Goal: Task Accomplishment & Management: Complete application form

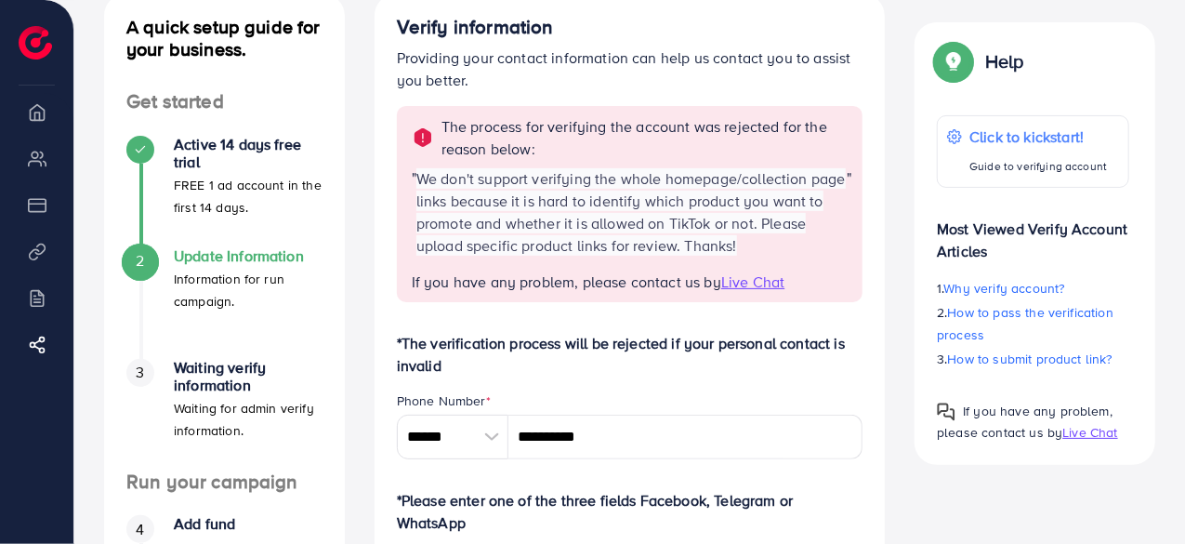
scroll to position [120, 0]
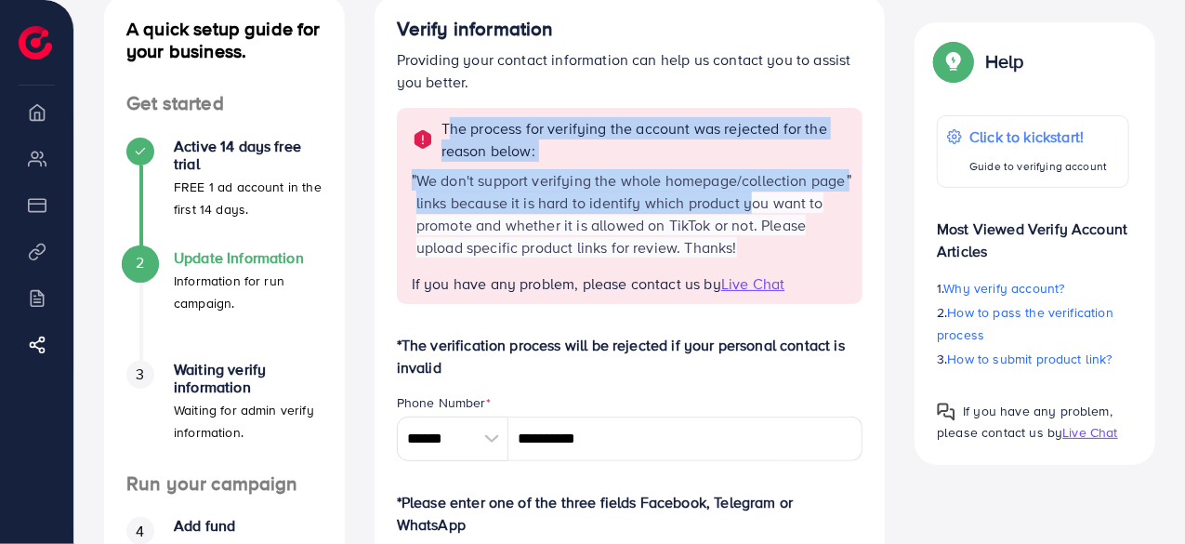
drag, startPoint x: 438, startPoint y: 119, endPoint x: 786, endPoint y: 222, distance: 362.7
click at [786, 222] on div "The process for verifying the account was rejected for the reason below: " We d…" at bounding box center [630, 206] width 467 height 196
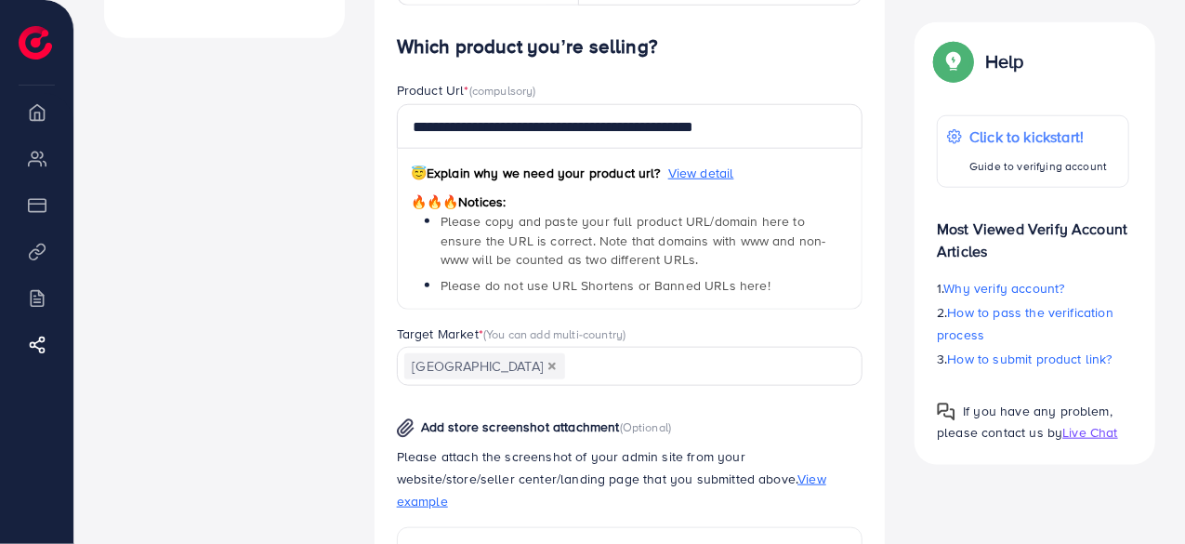
scroll to position [904, 0]
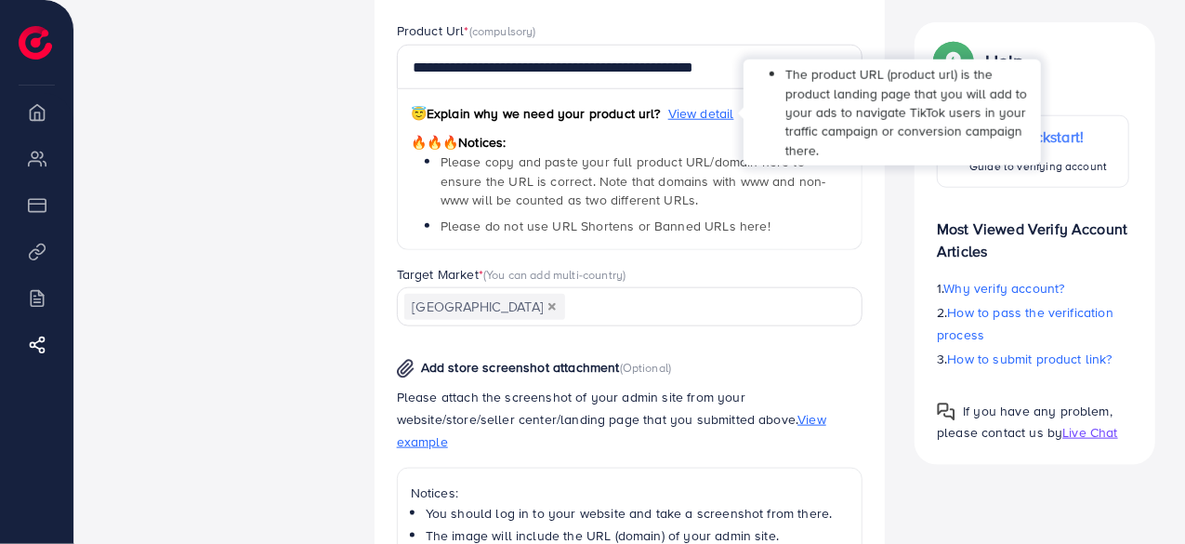
click at [751, 75] on div "The product URL (product url) is the product landing page that you will add to …" at bounding box center [893, 113] width 298 height 106
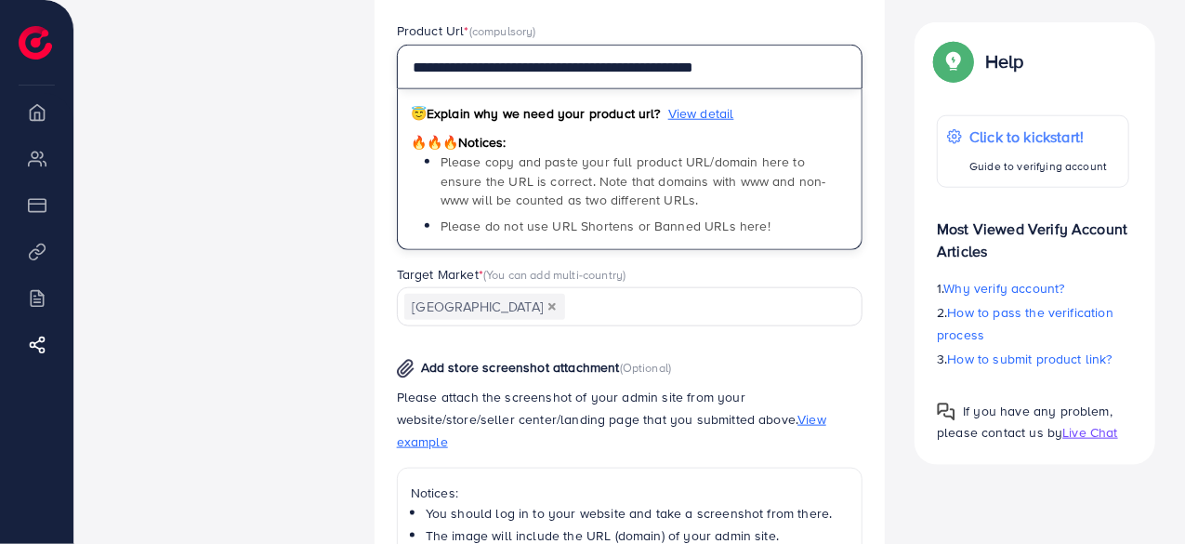
click at [675, 75] on input "**********" at bounding box center [630, 67] width 467 height 45
drag, startPoint x: 800, startPoint y: 64, endPoint x: 343, endPoint y: 89, distance: 457.2
click at [343, 89] on div "A quick setup guide for your business. Get started Active 14 days free trial FR…" at bounding box center [629, 59] width 1081 height 1694
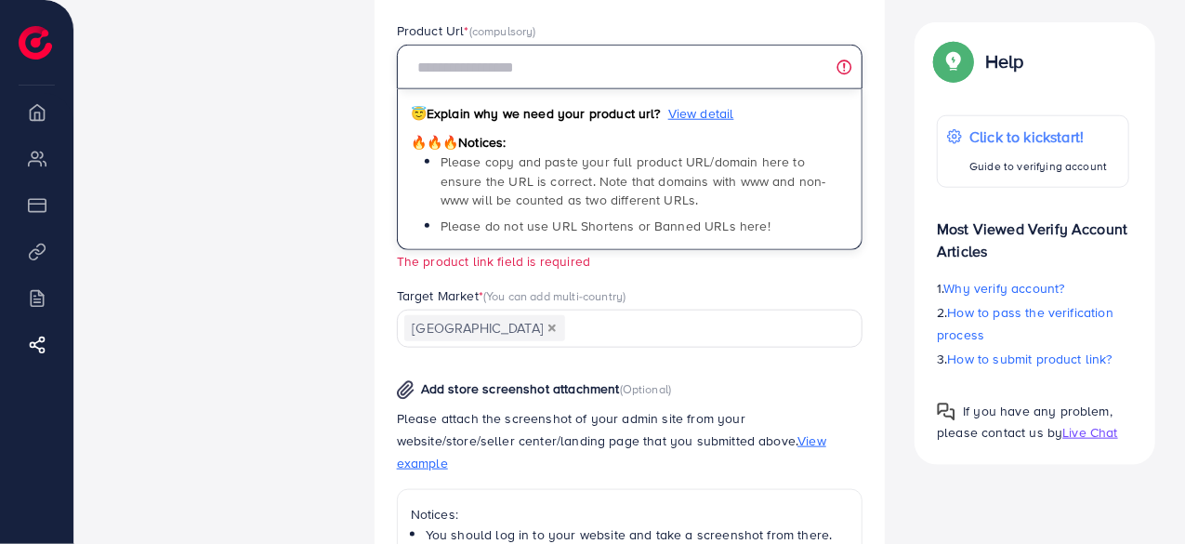
paste input "**********"
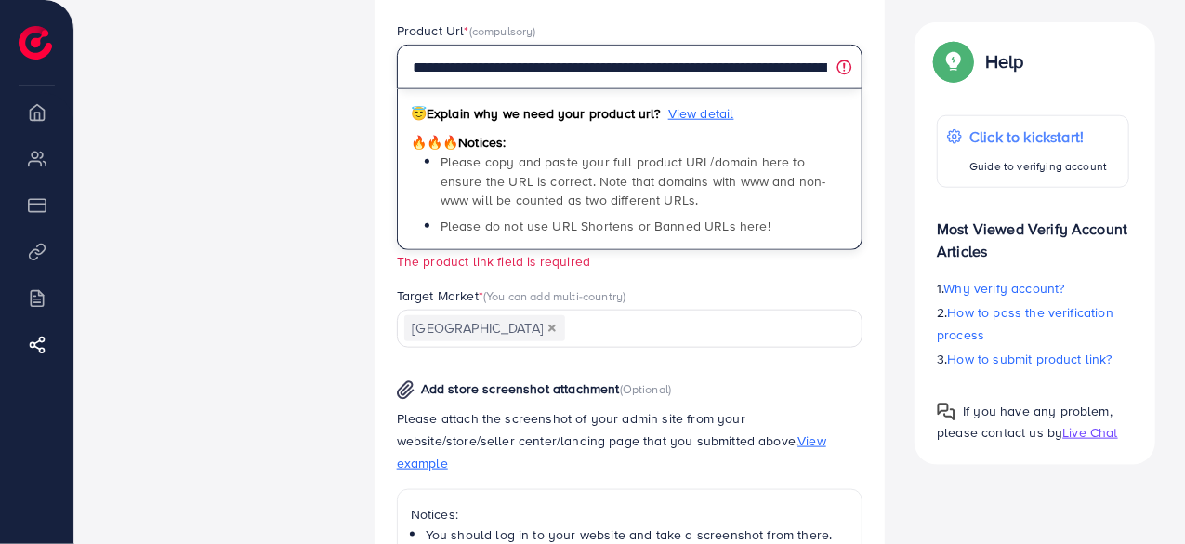
scroll to position [0, 75]
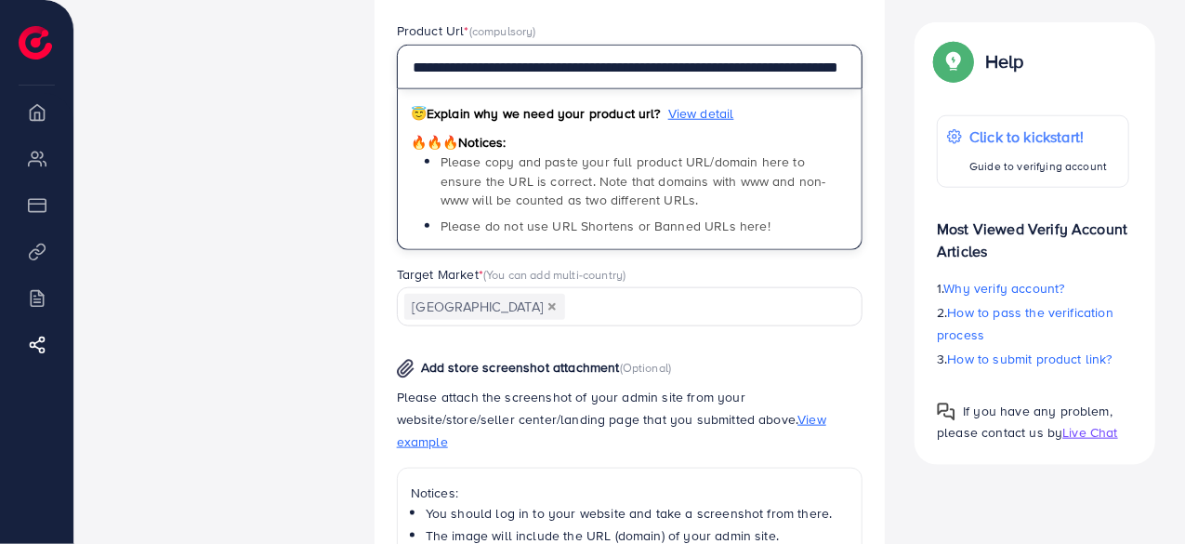
type input "**********"
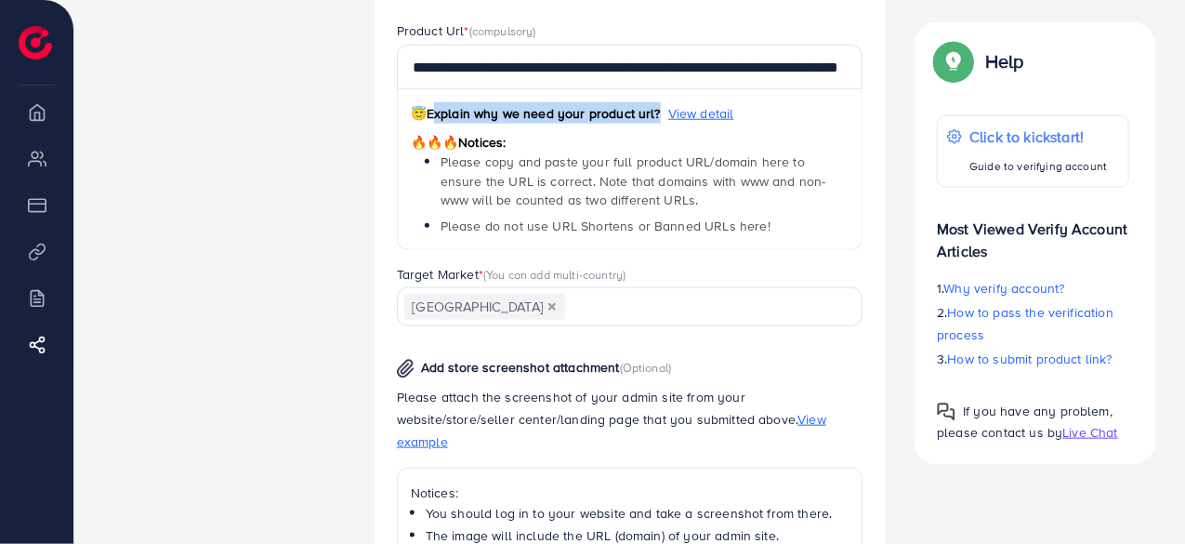
drag, startPoint x: 434, startPoint y: 114, endPoint x: 656, endPoint y: 124, distance: 222.4
click at [656, 124] on div "😇 Explain why we need your product url? View detail" at bounding box center [630, 116] width 439 height 29
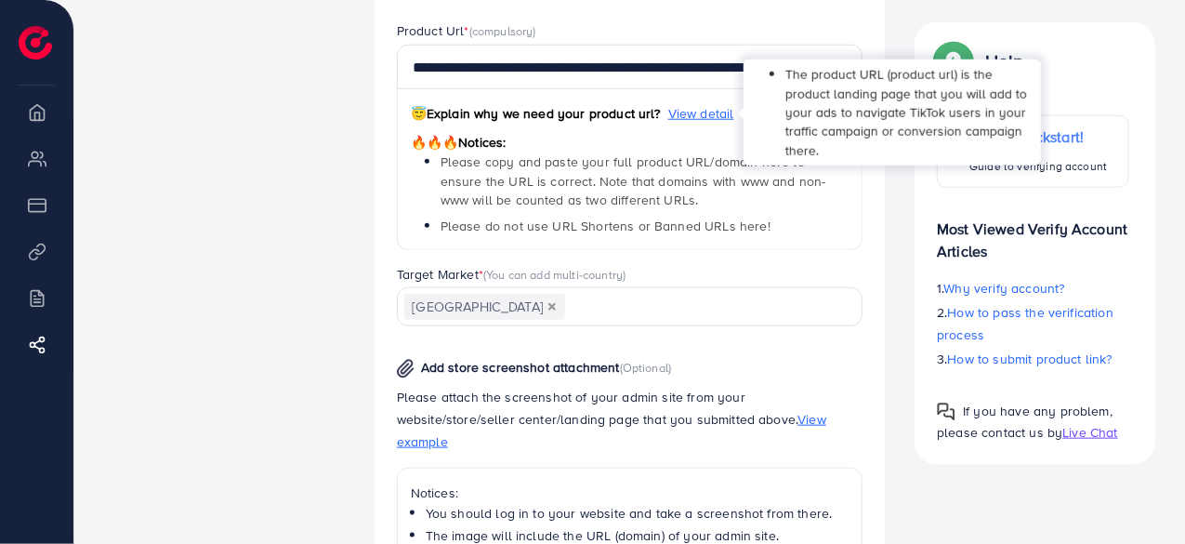
click at [690, 114] on span "View detail" at bounding box center [701, 113] width 66 height 19
click at [702, 112] on span "View detail" at bounding box center [701, 113] width 66 height 19
click at [709, 111] on span "View detail" at bounding box center [701, 113] width 66 height 19
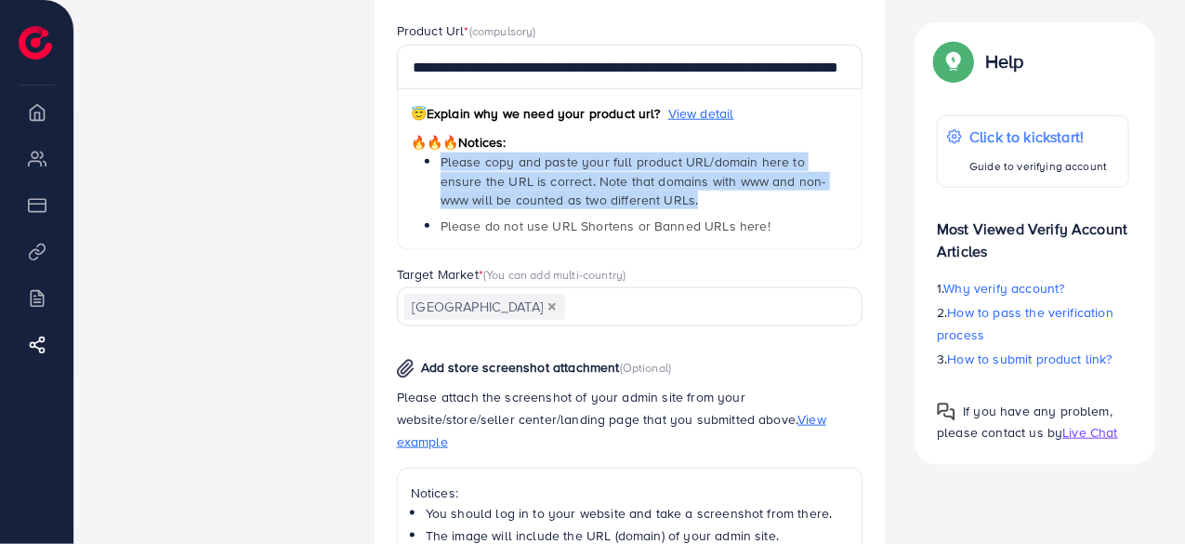
drag, startPoint x: 435, startPoint y: 163, endPoint x: 628, endPoint y: 200, distance: 196.9
click at [628, 200] on div "😇 Explain why we need your product url? View detail 🔥🔥🔥 Notices: Please copy an…" at bounding box center [630, 169] width 467 height 161
click at [628, 200] on li "Please copy and paste your full product URL/domain here to ensure the URL is co…" at bounding box center [645, 180] width 409 height 57
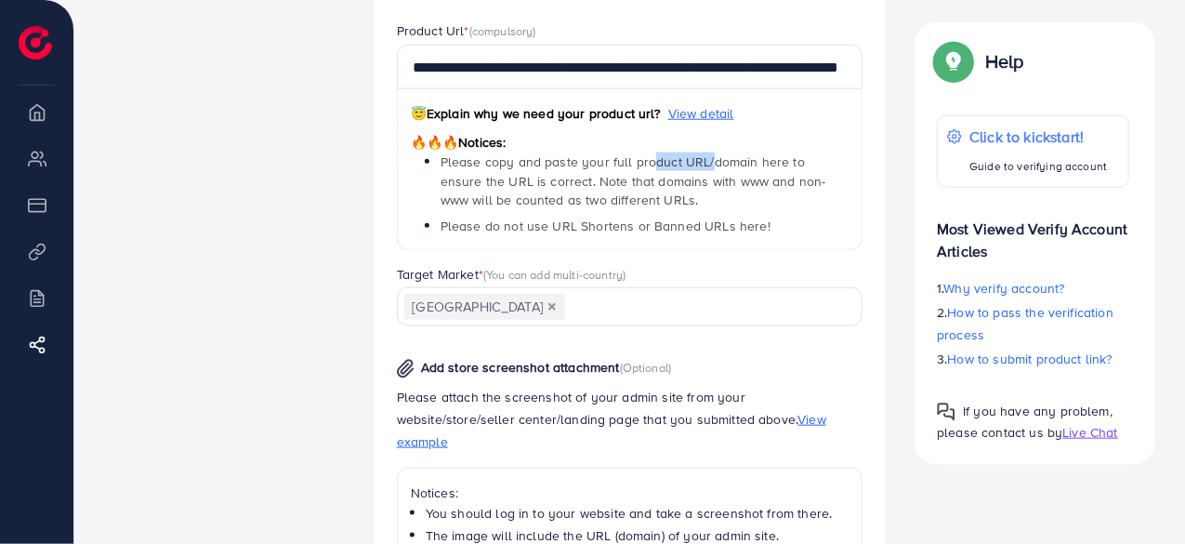
drag, startPoint x: 708, startPoint y: 163, endPoint x: 649, endPoint y: 167, distance: 58.8
click at [649, 167] on span "Please copy and paste your full product URL/domain here to ensure the URL is co…" at bounding box center [634, 180] width 386 height 57
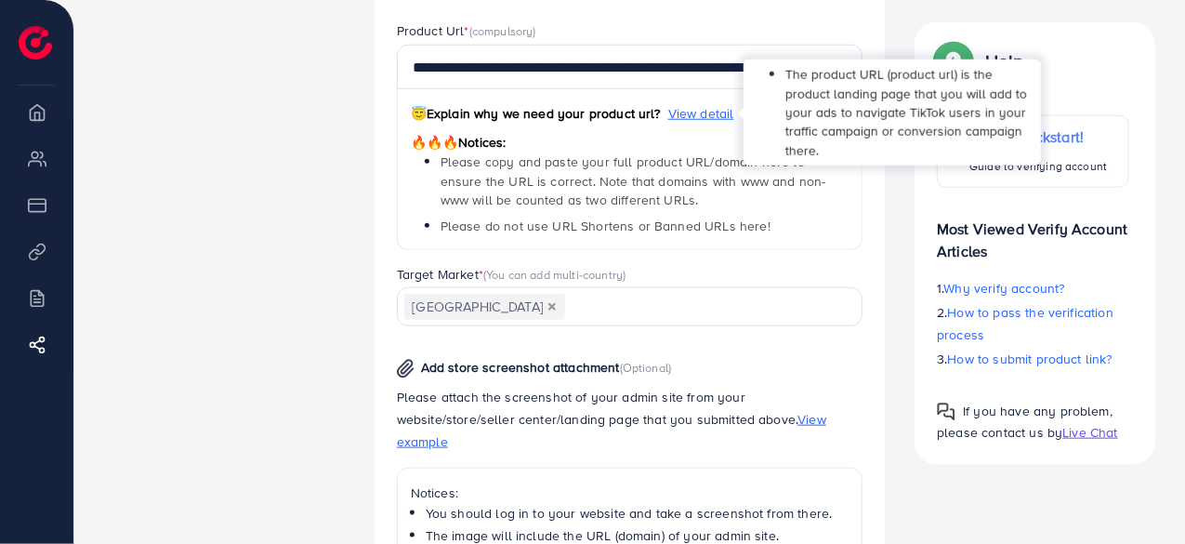
click at [710, 107] on span "View detail" at bounding box center [701, 113] width 66 height 19
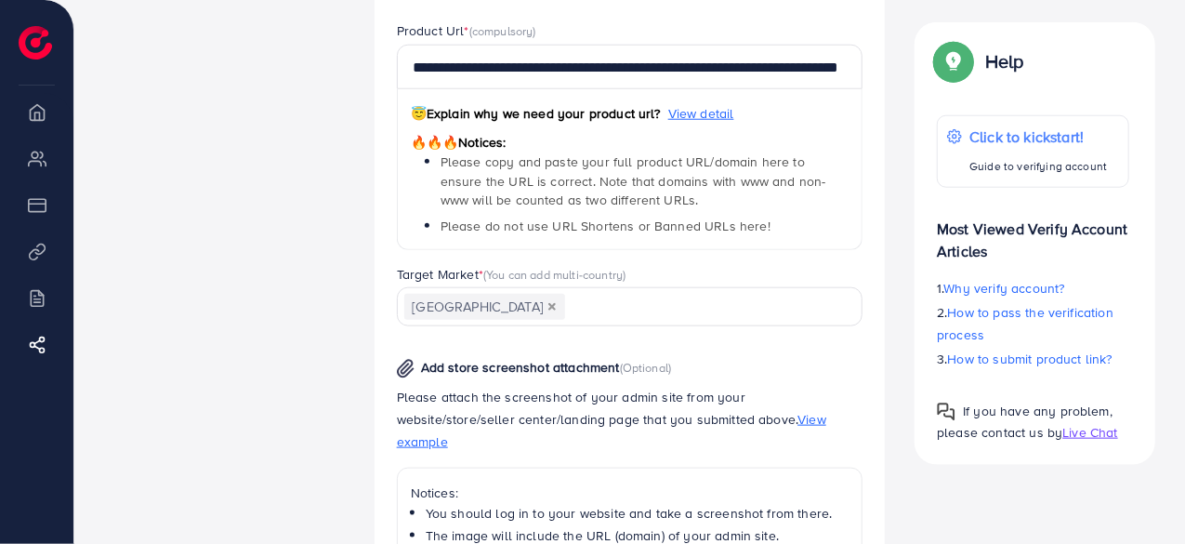
click at [612, 178] on span "Please copy and paste your full product URL/domain here to ensure the URL is co…" at bounding box center [634, 180] width 386 height 57
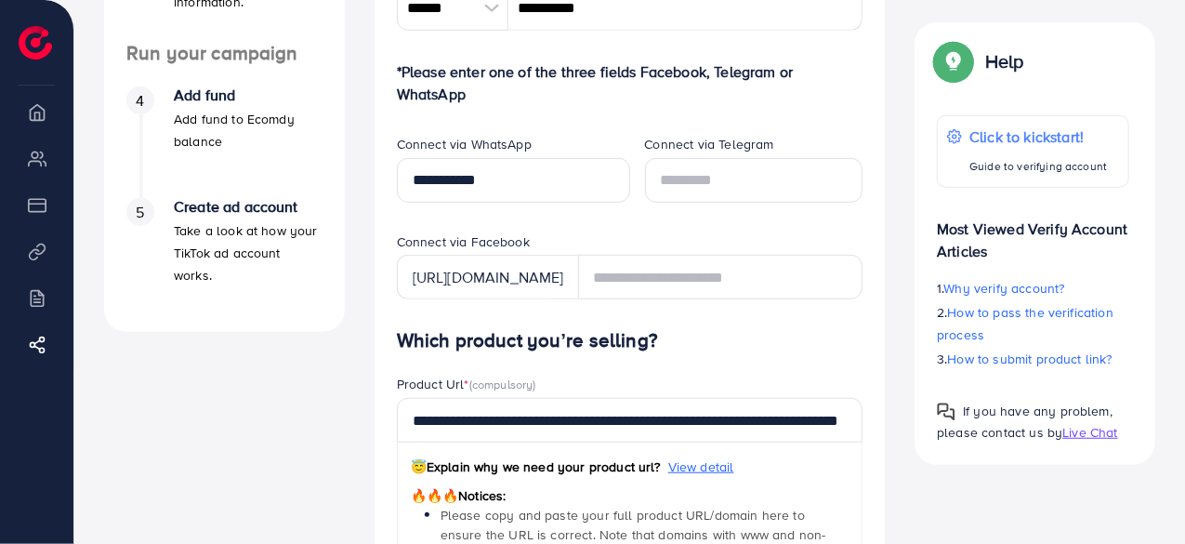
scroll to position [549, 0]
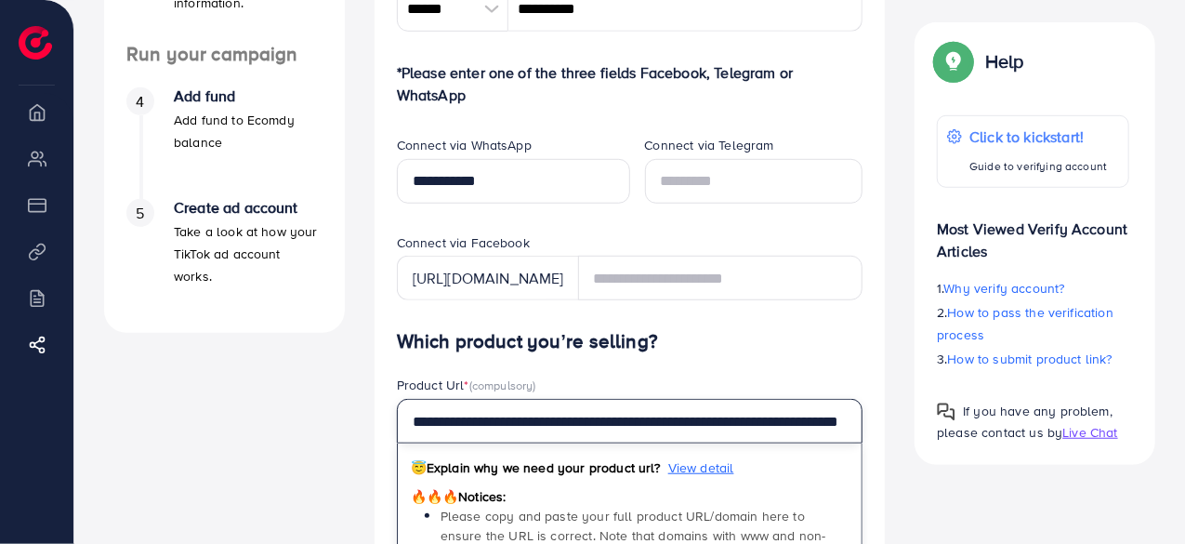
click at [589, 432] on input "**********" at bounding box center [630, 421] width 467 height 45
click at [646, 419] on input "**********" at bounding box center [630, 421] width 467 height 45
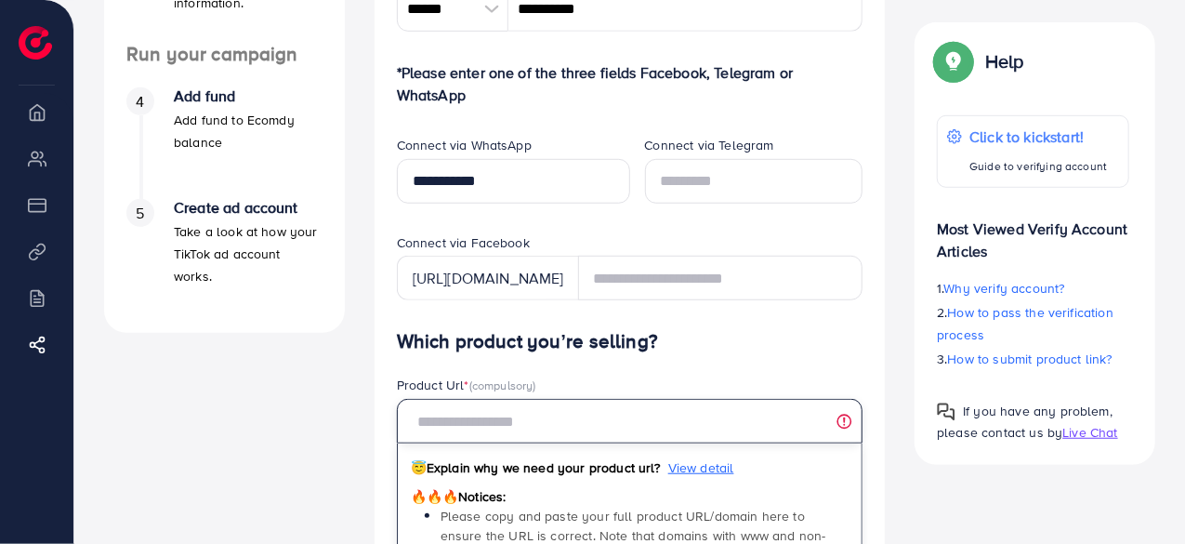
paste input "**********"
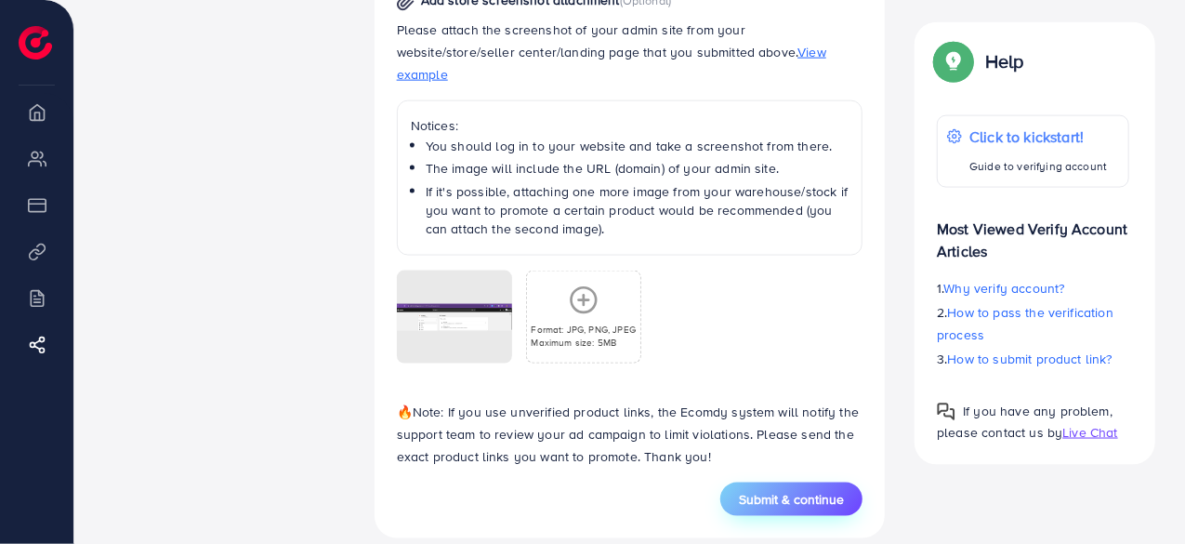
scroll to position [0, 0]
click at [804, 490] on span "Submit & continue" at bounding box center [791, 499] width 105 height 19
type input "**********"
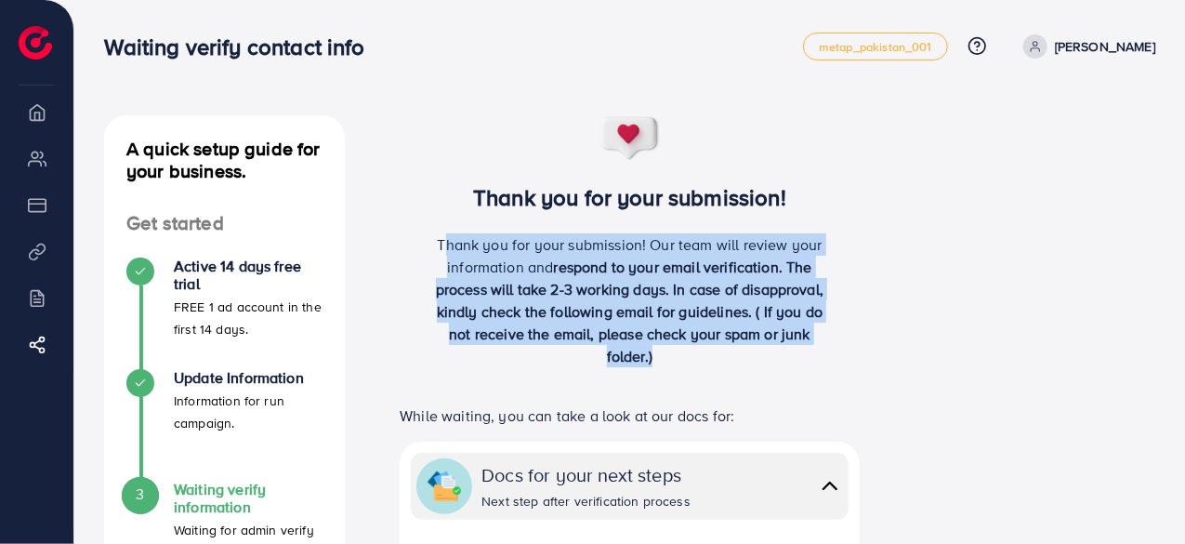
drag, startPoint x: 420, startPoint y: 228, endPoint x: 725, endPoint y: 356, distance: 330.8
click at [725, 356] on div "Thank you for your submission! Thank you for your submission! Our team will rev…" at bounding box center [630, 248] width 511 height 267
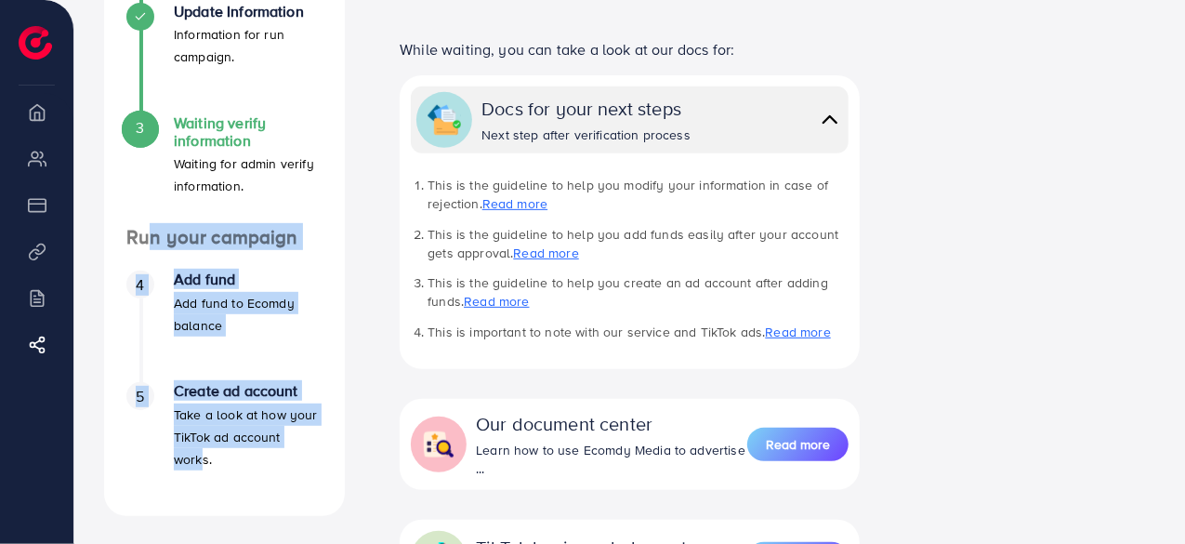
drag, startPoint x: 136, startPoint y: 249, endPoint x: 309, endPoint y: 460, distance: 272.8
click at [309, 460] on div "Run your campaign 4 Add fund Add fund to Ecomdy balance 5 Create ad account Tak…" at bounding box center [224, 360] width 241 height 269
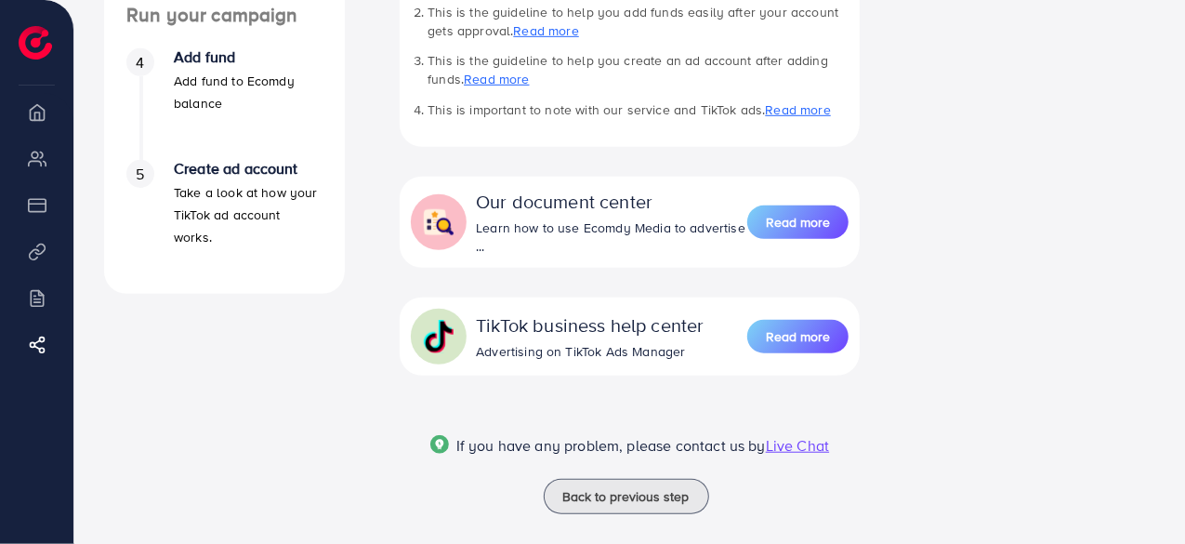
click at [377, 351] on div "Thank you for your submission! Thank you for your submission! Our team will rev…" at bounding box center [630, 20] width 511 height 987
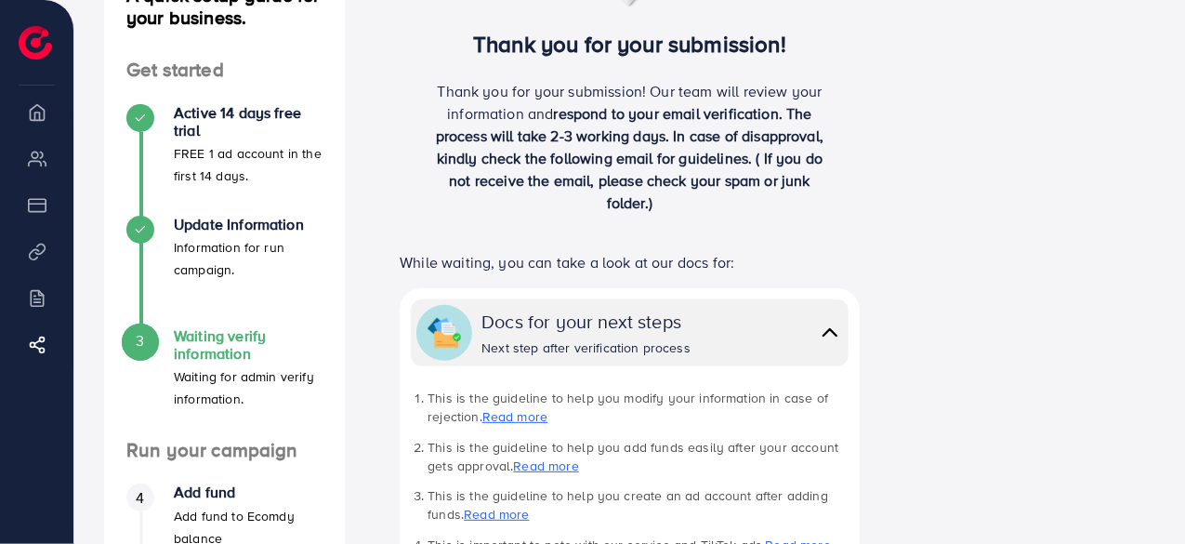
scroll to position [0, 0]
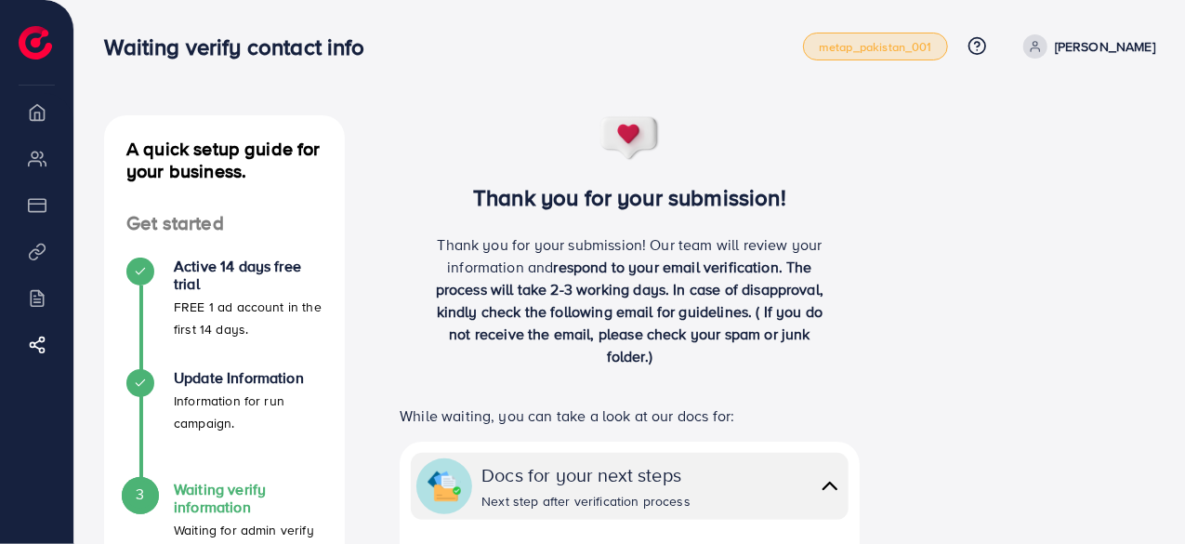
click at [826, 41] on span "metap_pakistan_001" at bounding box center [875, 47] width 113 height 12
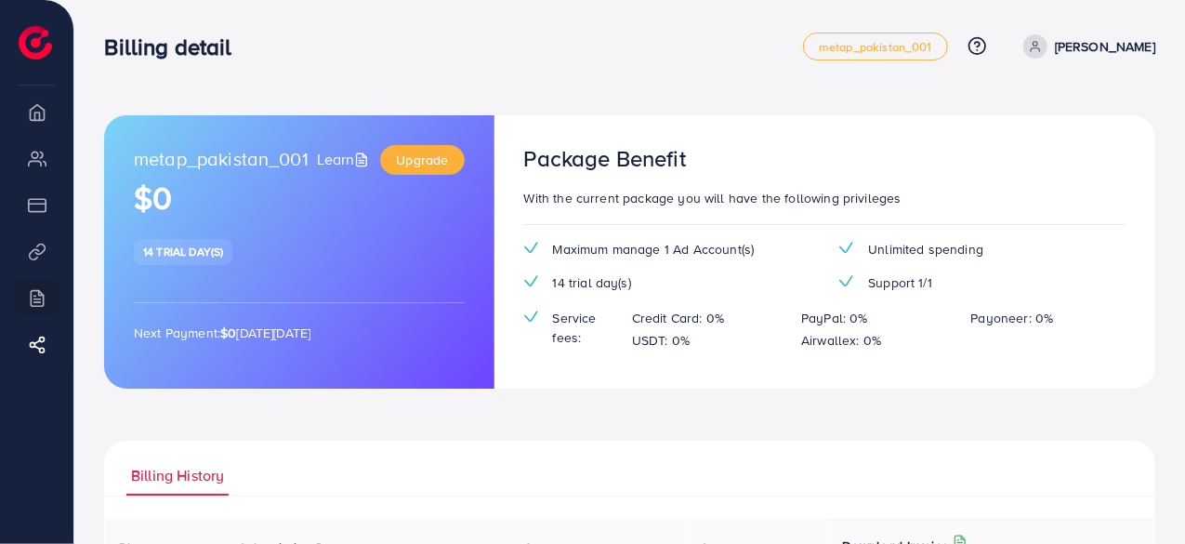
click at [42, 40] on img at bounding box center [35, 42] width 33 height 33
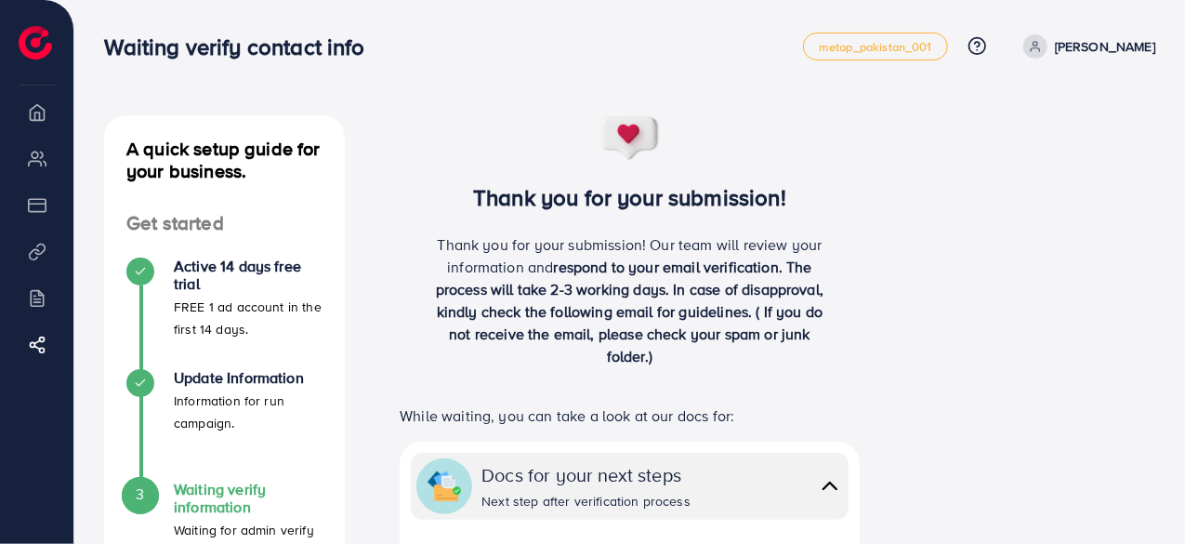
click at [35, 39] on img at bounding box center [35, 42] width 33 height 33
click at [850, 57] on link "metap_pakistan_001" at bounding box center [875, 47] width 145 height 28
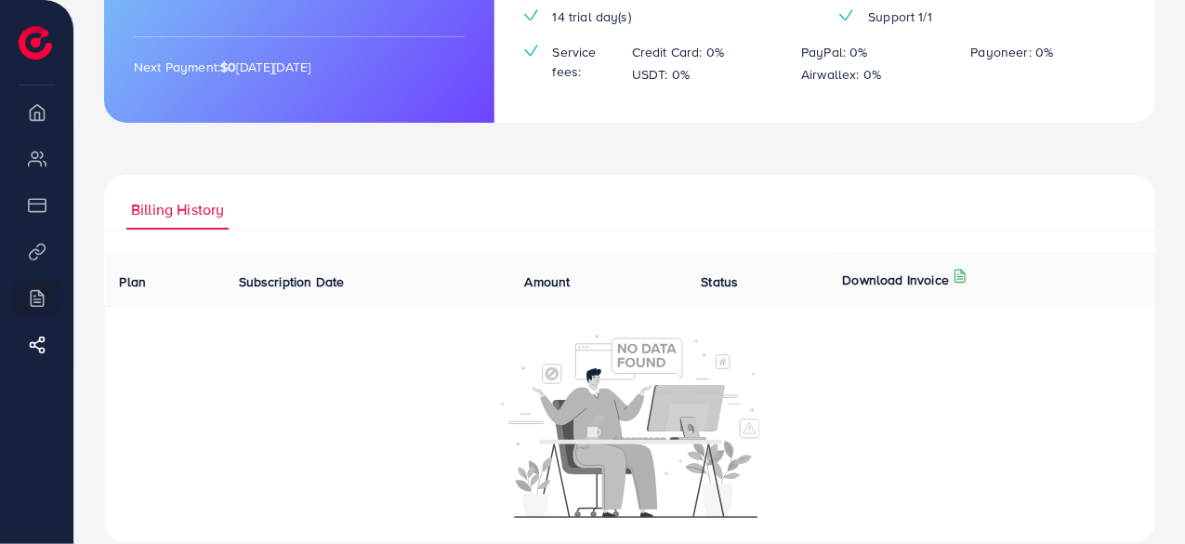
scroll to position [293, 0]
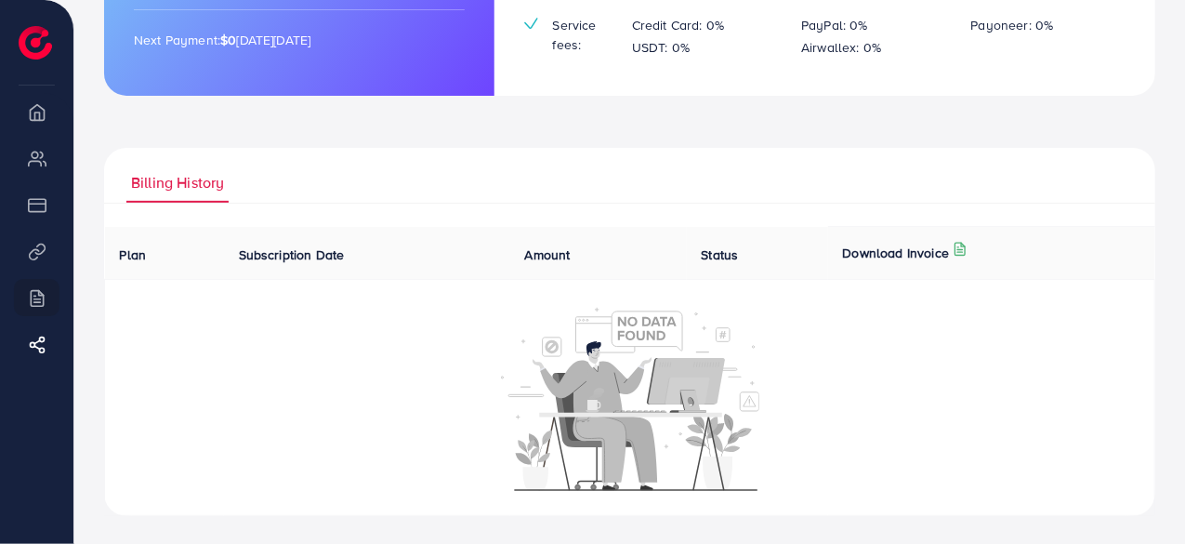
click at [563, 249] on span "Amount" at bounding box center [548, 254] width 46 height 19
click at [734, 245] on span "Status" at bounding box center [720, 254] width 37 height 19
click at [865, 248] on p "Download Invoice" at bounding box center [896, 253] width 107 height 22
click at [265, 248] on span "Subscription Date" at bounding box center [292, 254] width 106 height 19
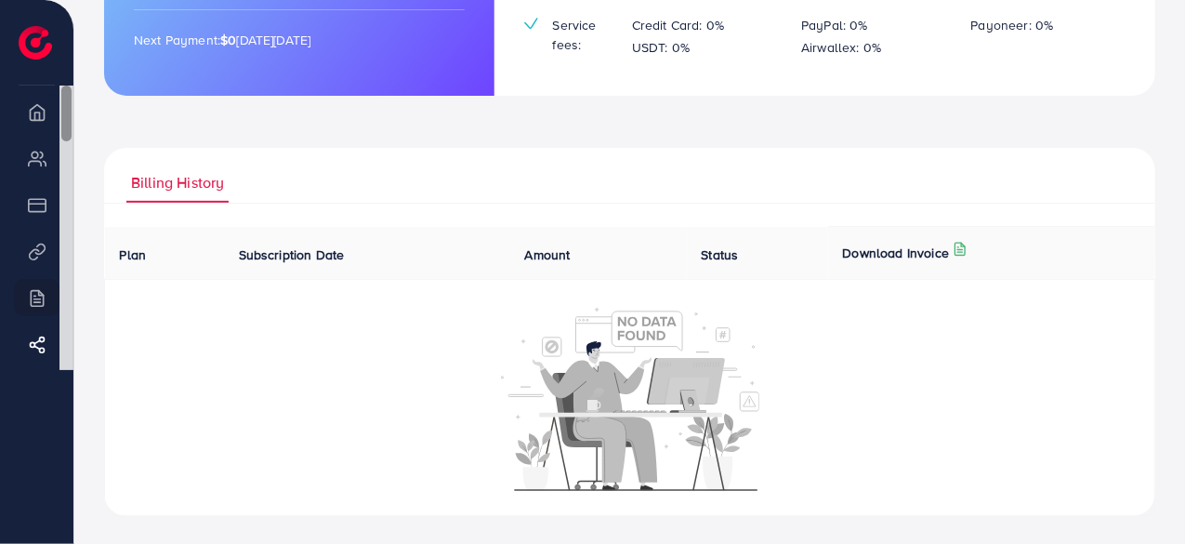
drag, startPoint x: 38, startPoint y: 205, endPoint x: 67, endPoint y: 112, distance: 98.2
click at [67, 112] on ul "Overview My ad accounts Payment Product Links Billing Affiliate Program" at bounding box center [36, 228] width 73 height 284
drag, startPoint x: 67, startPoint y: 112, endPoint x: 69, endPoint y: 183, distance: 71.6
click at [69, 183] on div at bounding box center [66, 190] width 10 height 56
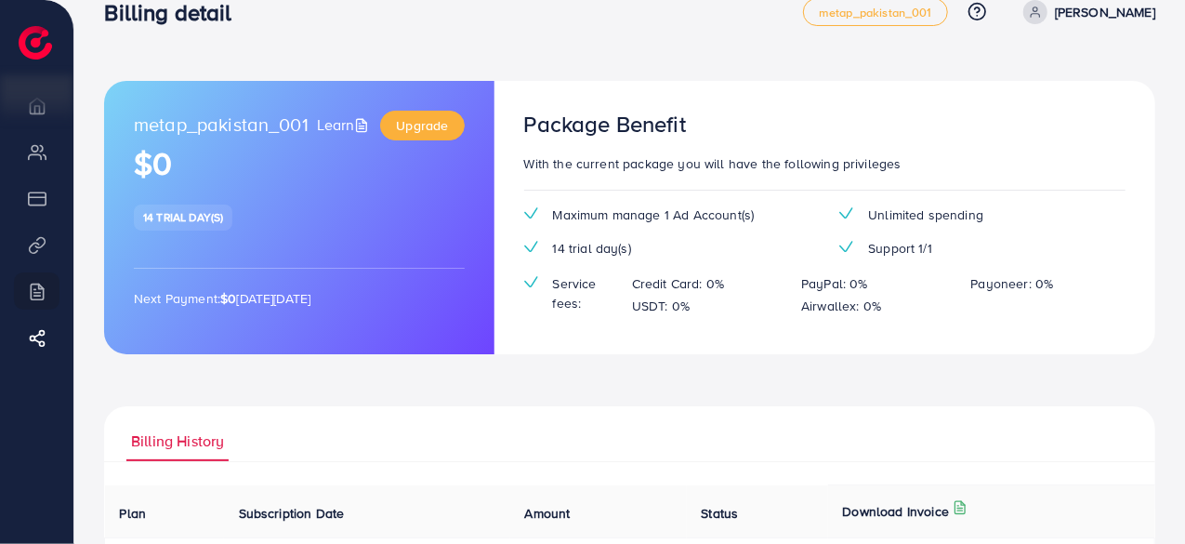
scroll to position [27, 0]
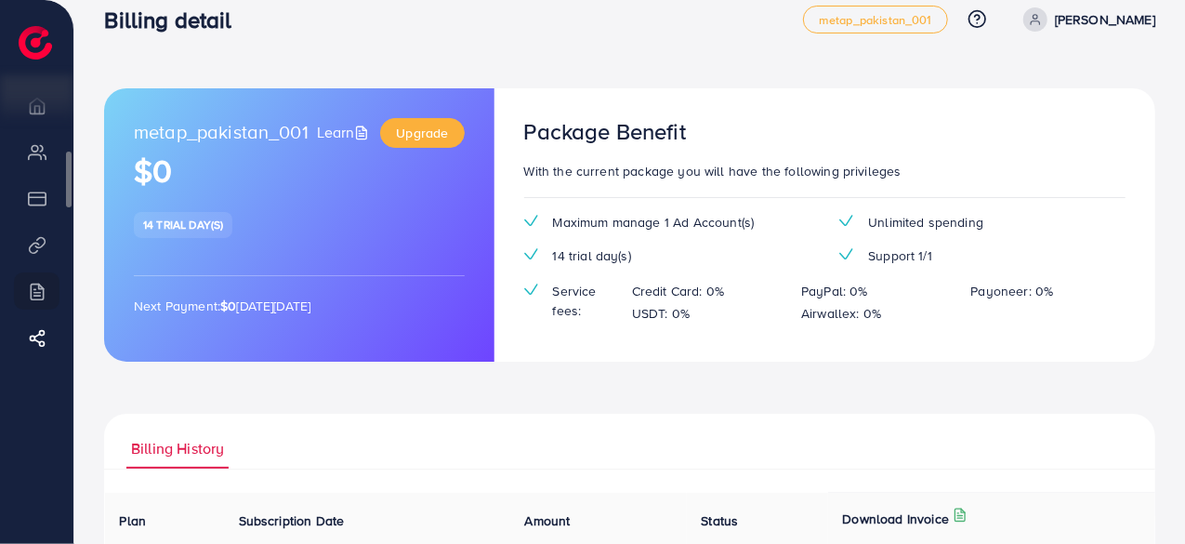
click at [46, 306] on li "Billing" at bounding box center [36, 290] width 73 height 37
click at [46, 337] on icon at bounding box center [42, 338] width 19 height 19
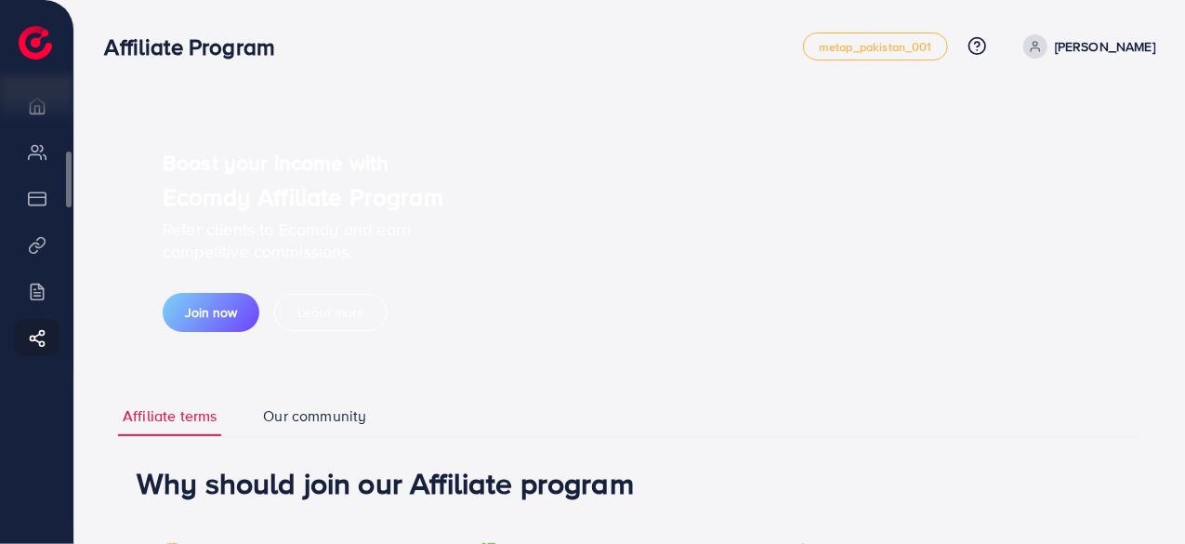
click at [30, 112] on li "Overview" at bounding box center [36, 104] width 73 height 37
click at [33, 31] on img at bounding box center [35, 42] width 33 height 33
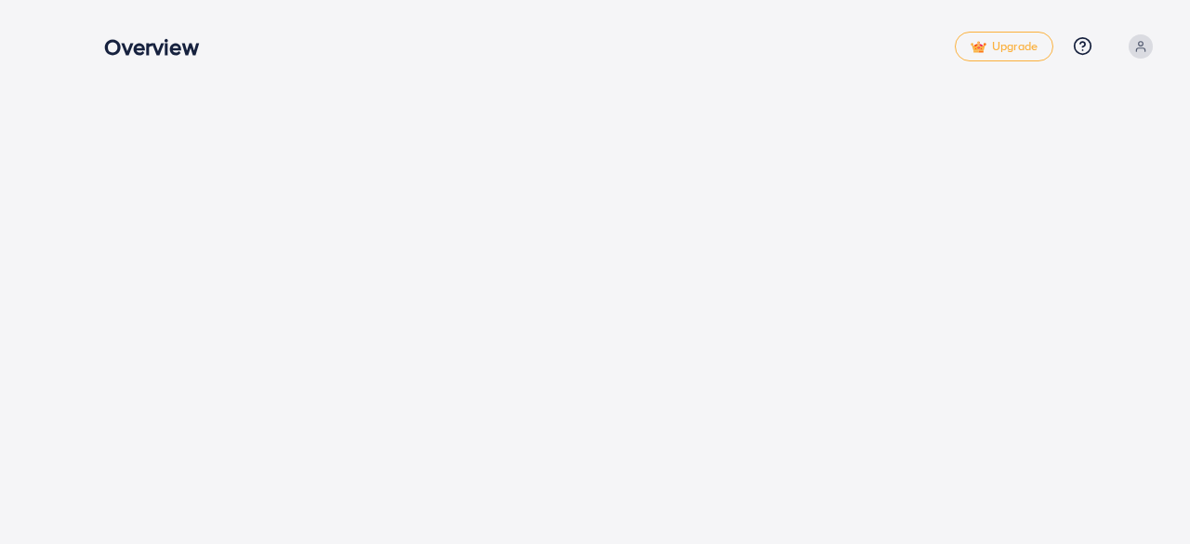
click at [288, 116] on div at bounding box center [632, 72] width 1116 height 145
